Goal: Task Accomplishment & Management: Manage account settings

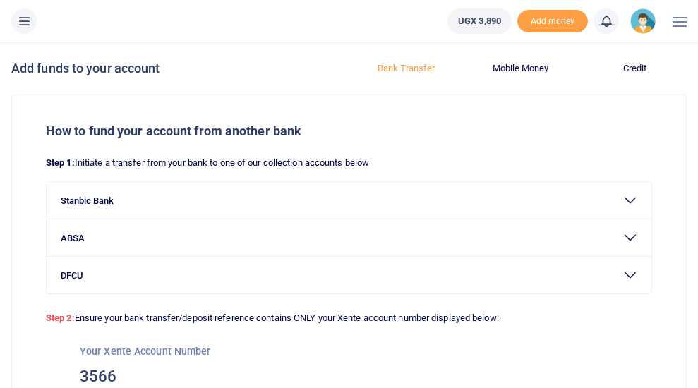
click at [675, 21] on span at bounding box center [679, 21] width 14 height 1
click at [646, 18] on img at bounding box center [642, 20] width 25 height 25
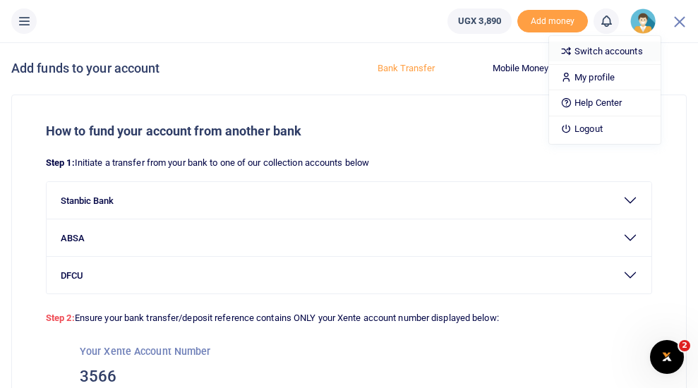
click at [626, 52] on link "Switch accounts" at bounding box center [604, 52] width 111 height 20
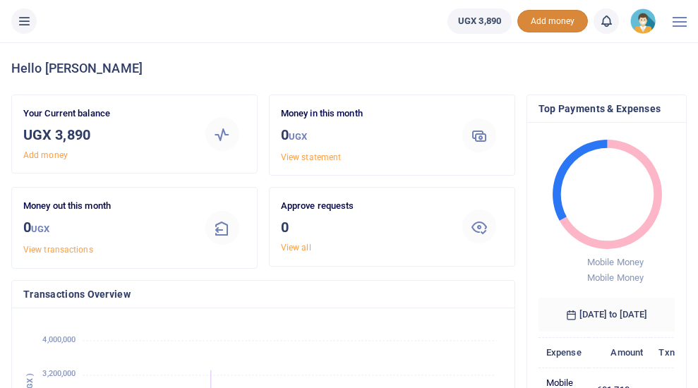
click at [537, 19] on span "Add money" at bounding box center [552, 21] width 71 height 23
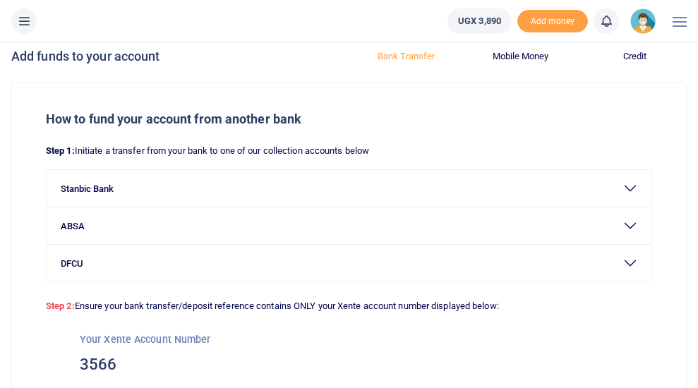
scroll to position [10, 0]
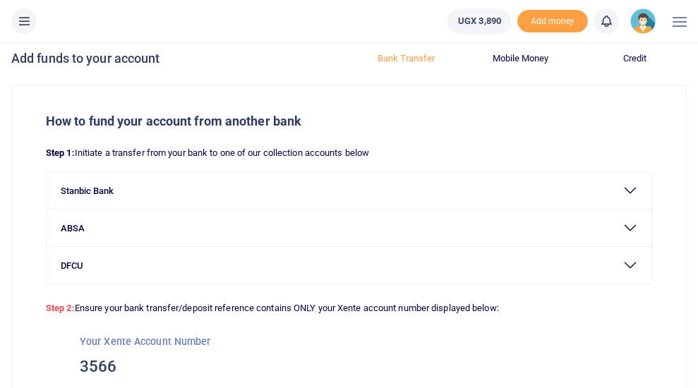
click at [640, 20] on img at bounding box center [642, 20] width 25 height 25
click at [605, 51] on link "Switch accounts" at bounding box center [604, 52] width 111 height 20
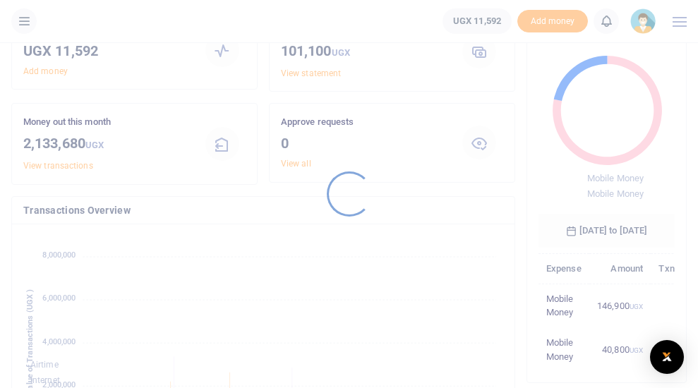
scroll to position [87, 0]
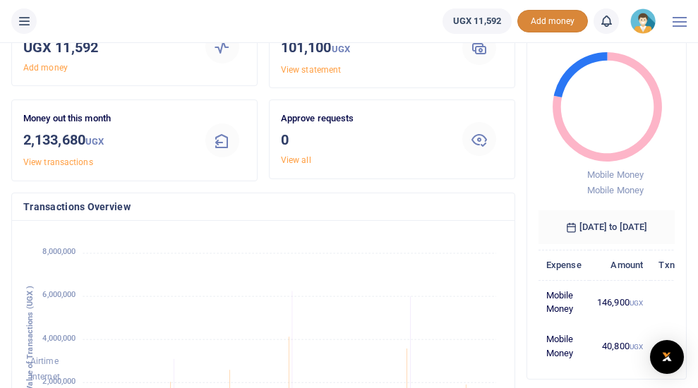
click at [541, 20] on span "Add money" at bounding box center [552, 21] width 71 height 23
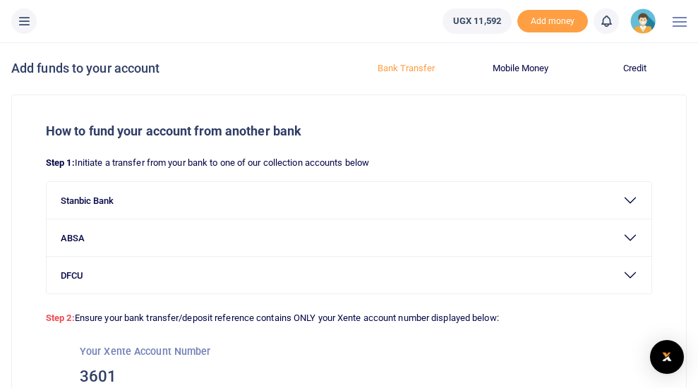
click at [644, 25] on img at bounding box center [642, 20] width 25 height 25
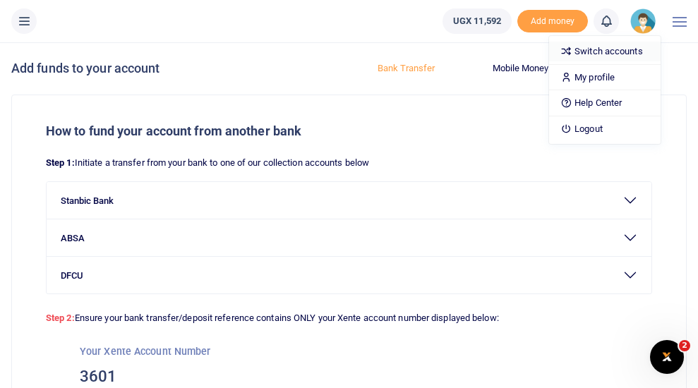
click at [595, 54] on link "Switch accounts" at bounding box center [604, 52] width 111 height 20
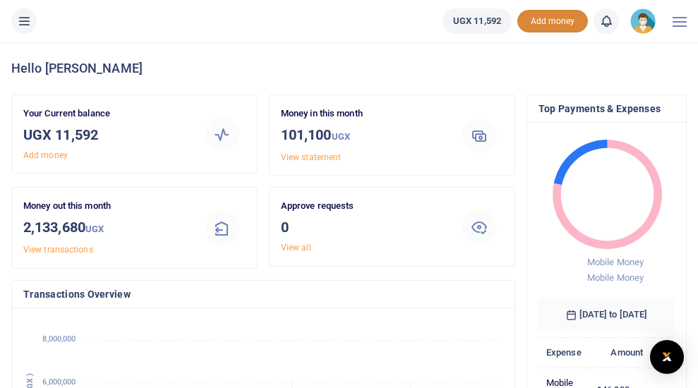
click at [562, 23] on span "Add money" at bounding box center [552, 21] width 71 height 23
